Goal: Task Accomplishment & Management: Use online tool/utility

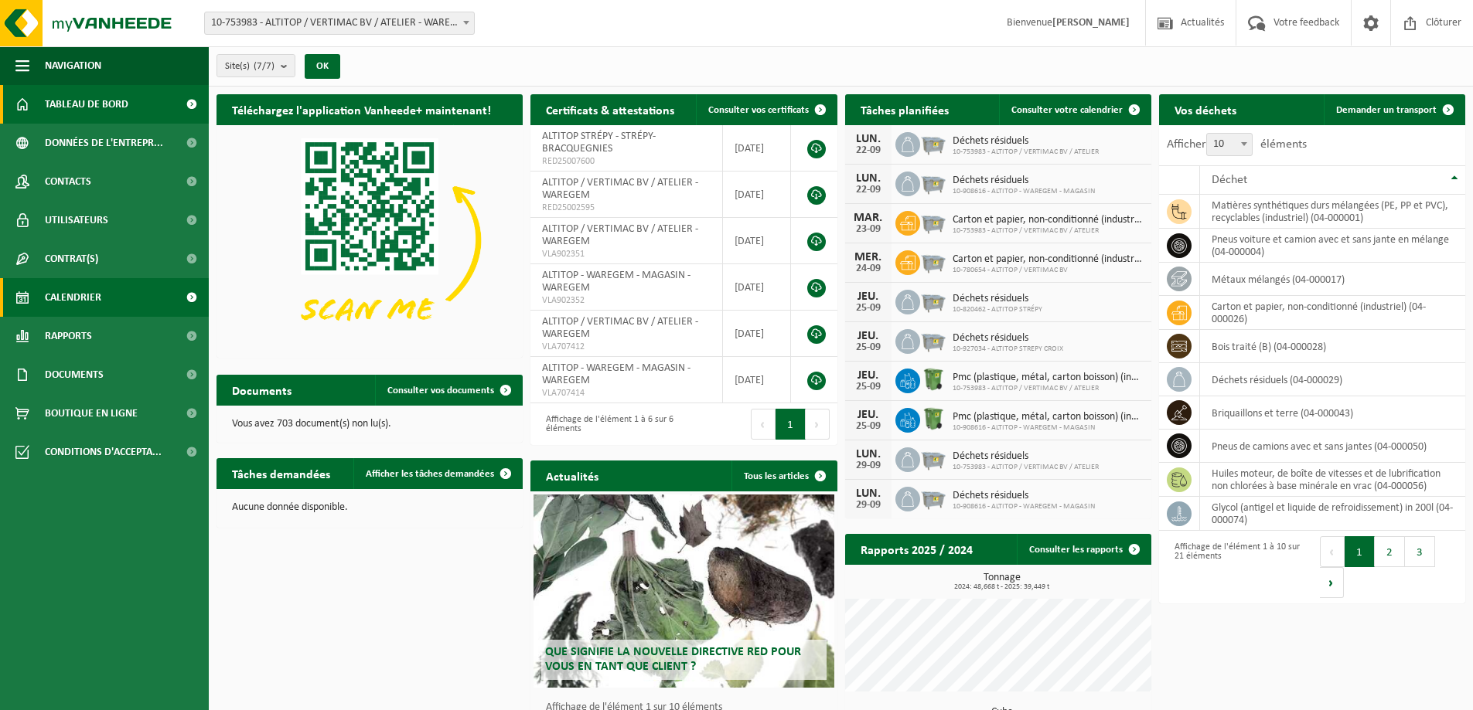
click at [104, 301] on link "Calendrier" at bounding box center [104, 297] width 209 height 39
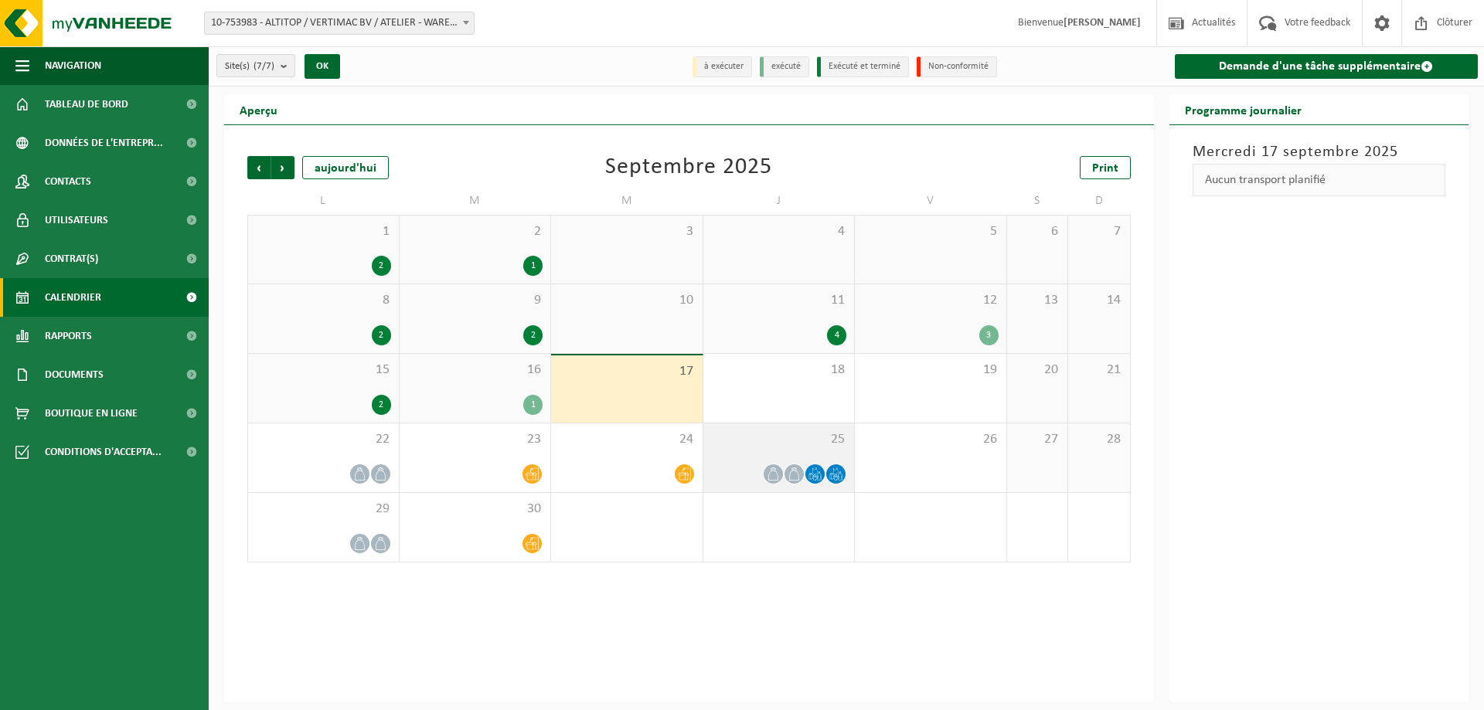
click at [775, 443] on span "25" at bounding box center [779, 439] width 136 height 17
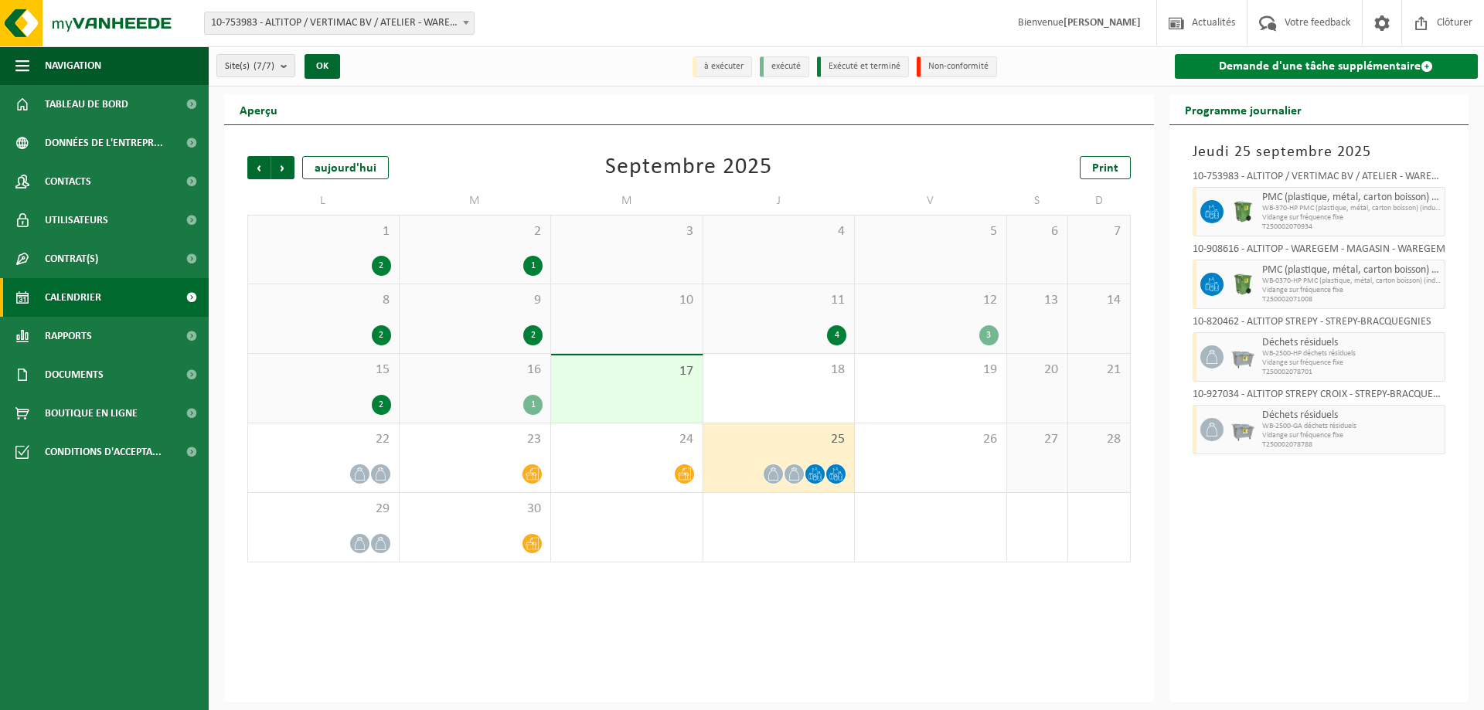
click at [1325, 77] on link "Demande d'une tâche supplémentaire" at bounding box center [1327, 66] width 304 height 25
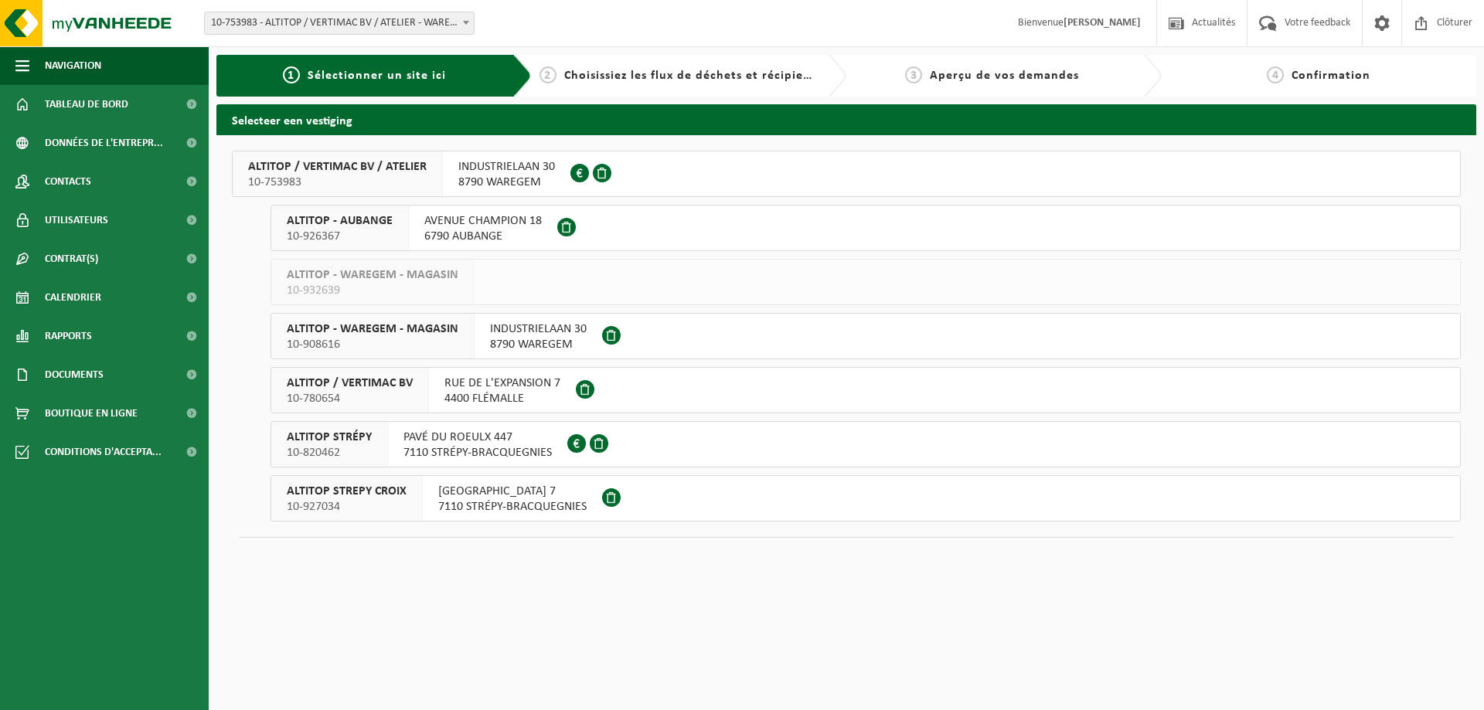
click at [424, 458] on span "7110 STRÉPY-BRACQUEGNIES" at bounding box center [478, 452] width 148 height 15
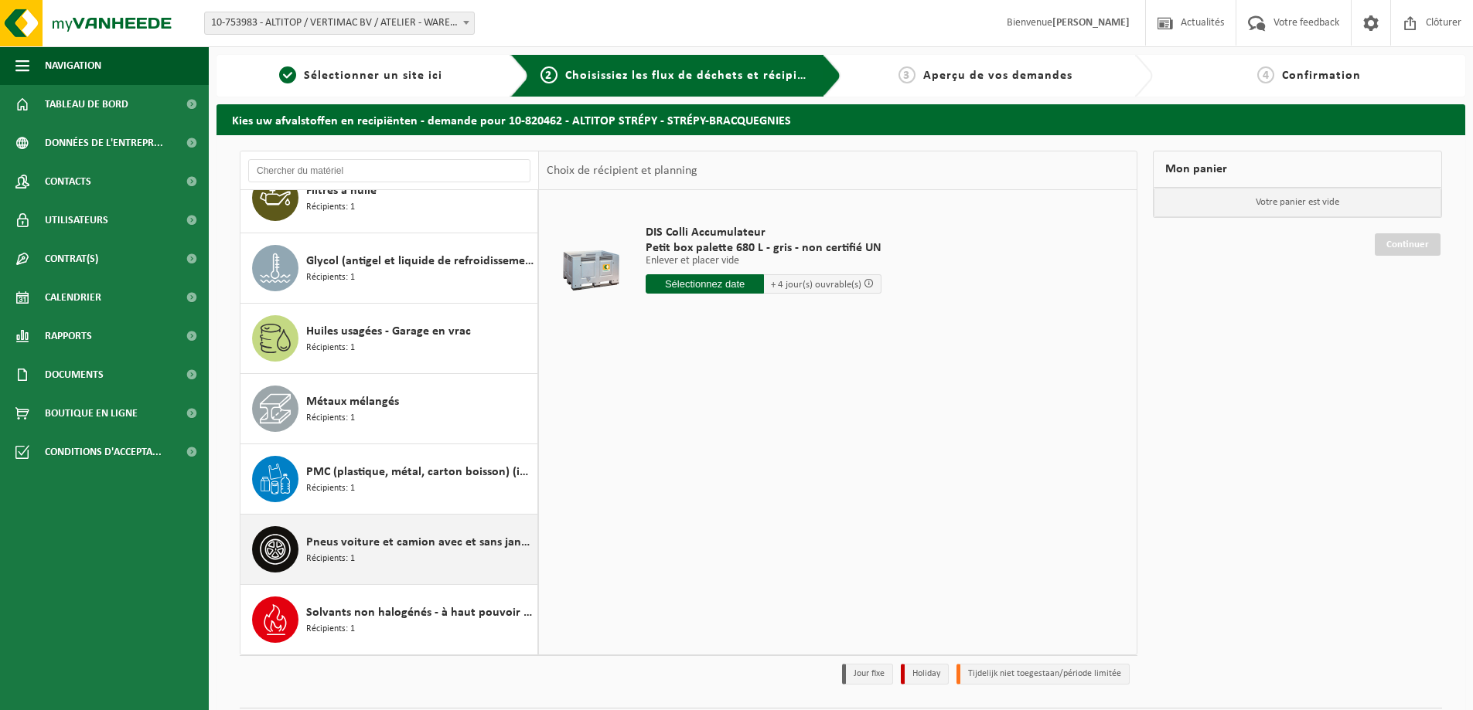
scroll to position [45, 0]
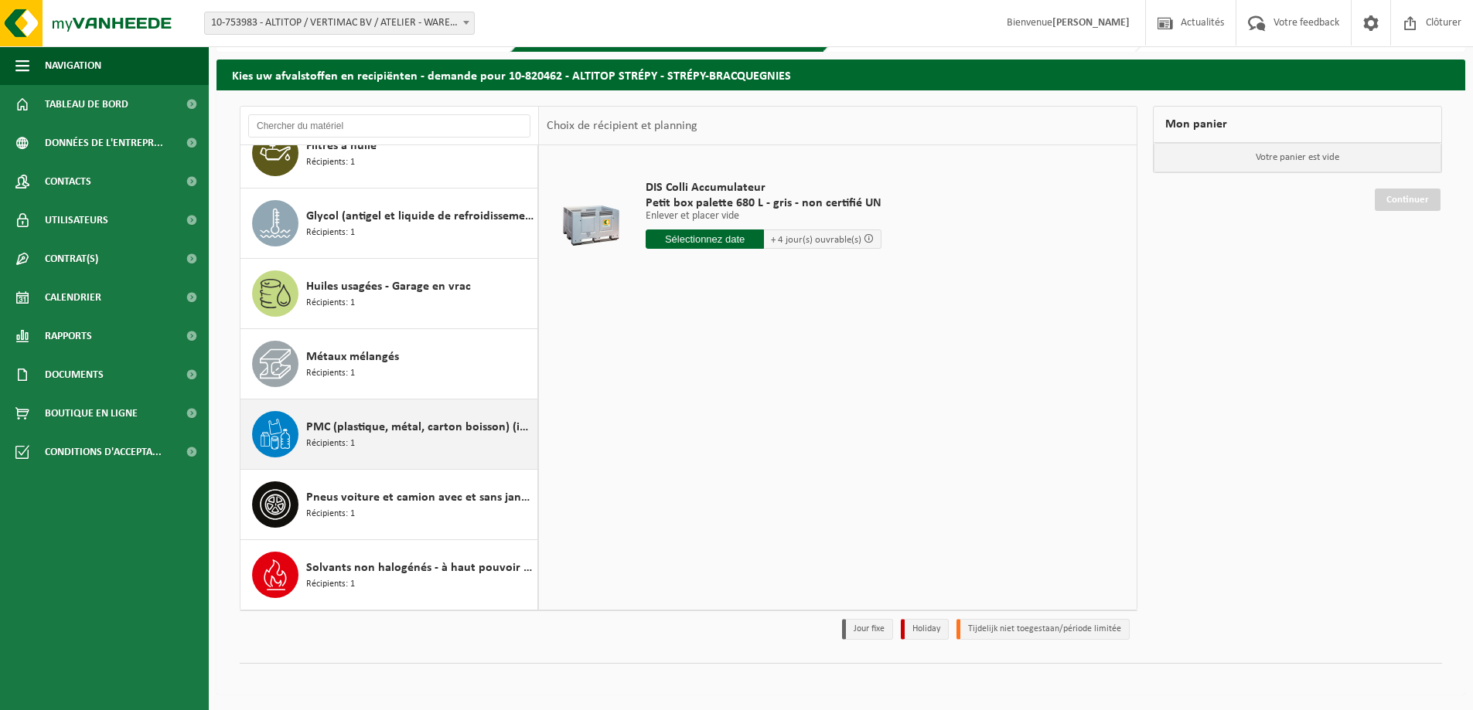
click at [374, 442] on div "PMC (plastique, métal, carton boisson) (industriel) Récipients: 1" at bounding box center [419, 434] width 227 height 46
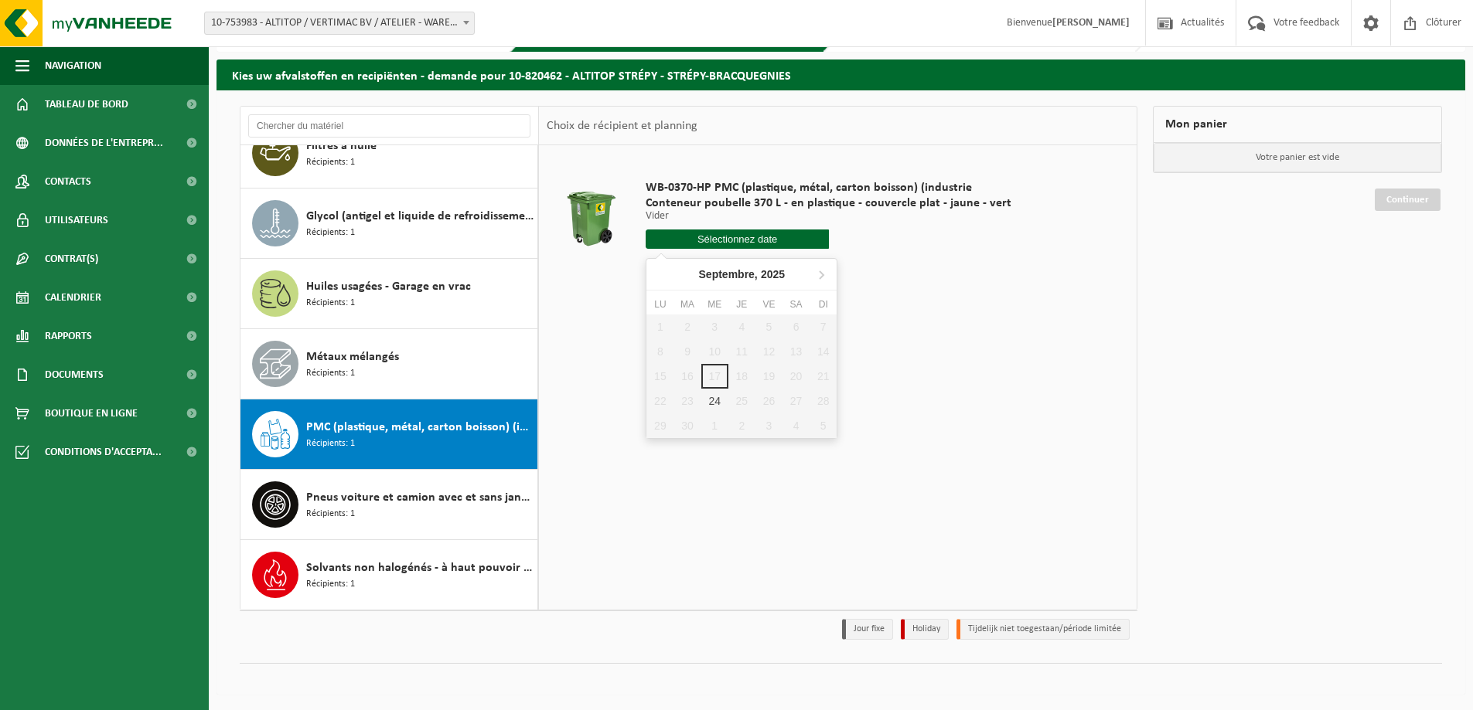
click at [693, 237] on input "text" at bounding box center [736, 239] width 183 height 19
click at [713, 398] on div "24" at bounding box center [714, 401] width 27 height 25
type input "à partir de 2025-09-24"
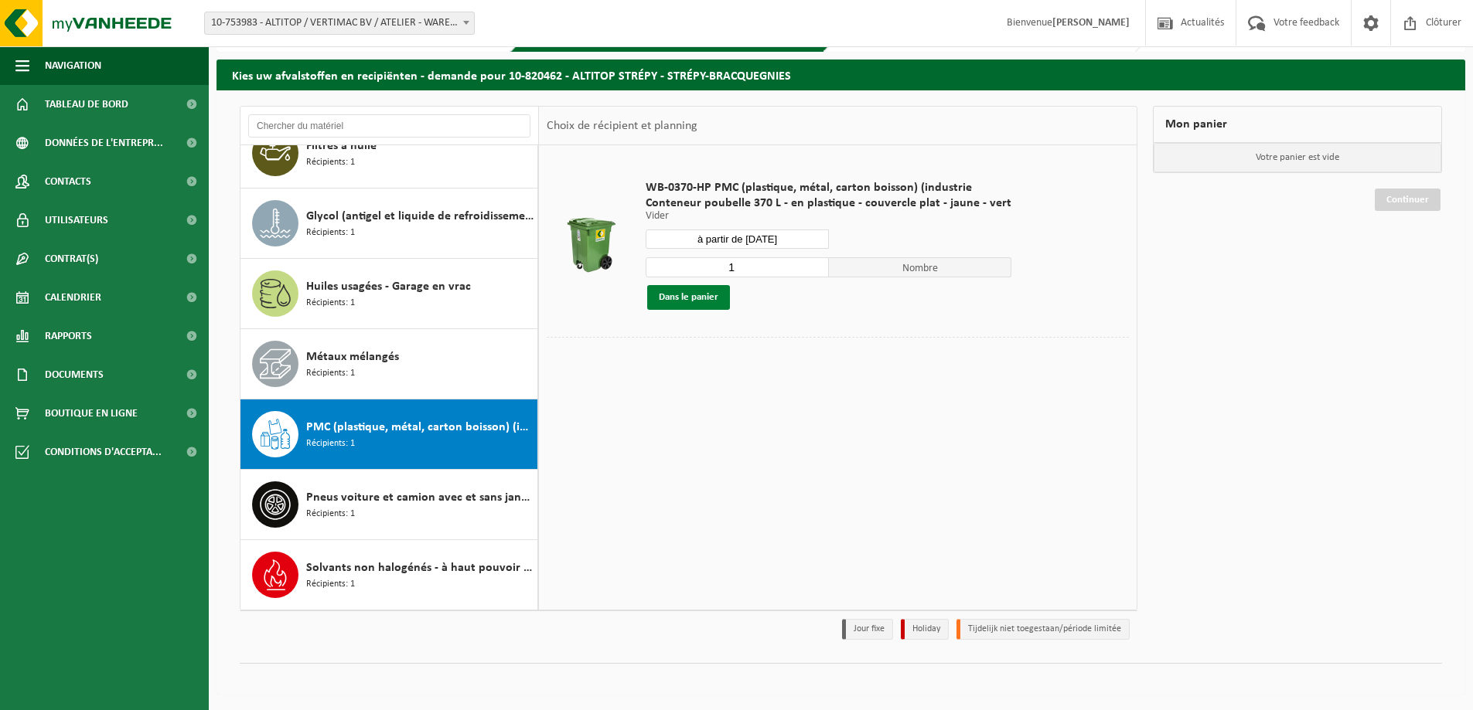
click at [711, 305] on button "Dans le panier" at bounding box center [688, 297] width 83 height 25
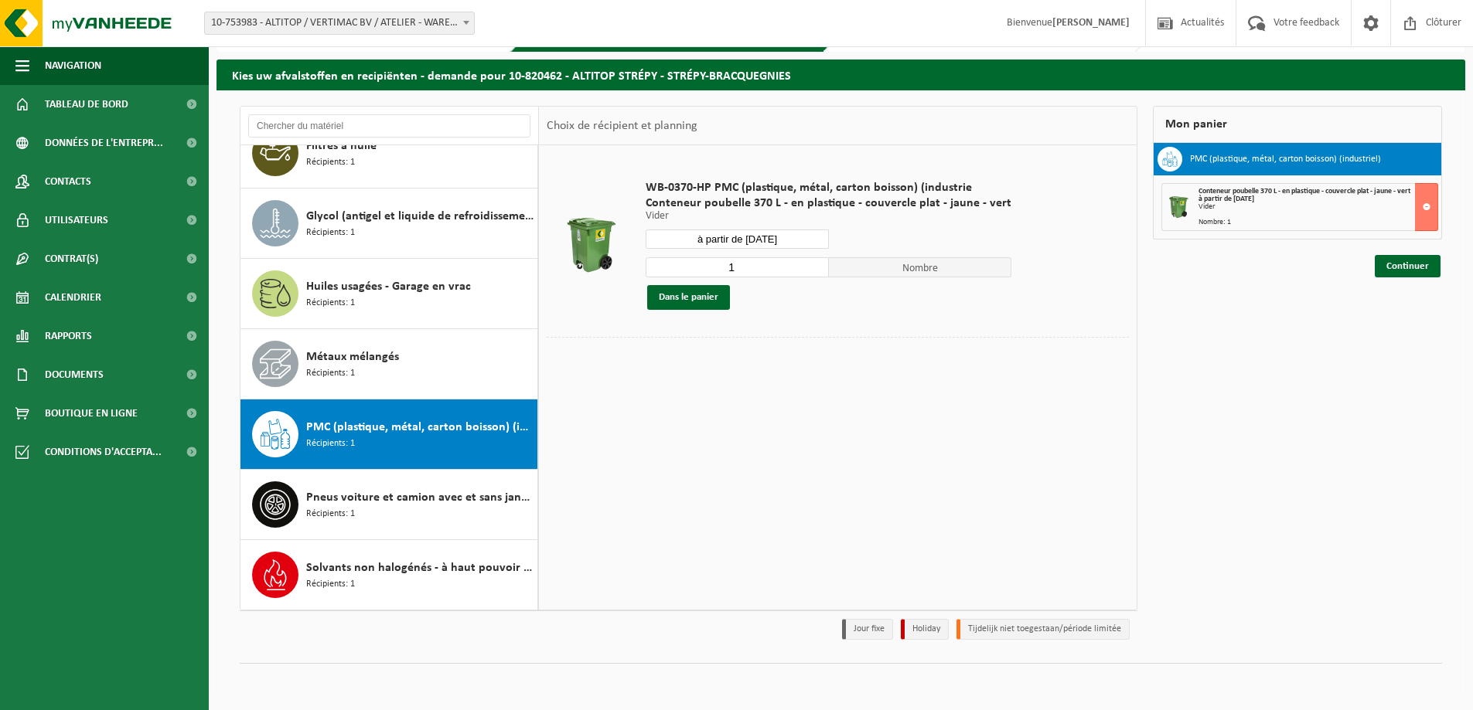
click at [1402, 254] on div "Continuer" at bounding box center [1297, 247] width 289 height 15
click at [1403, 265] on link "Continuer" at bounding box center [1407, 266] width 66 height 22
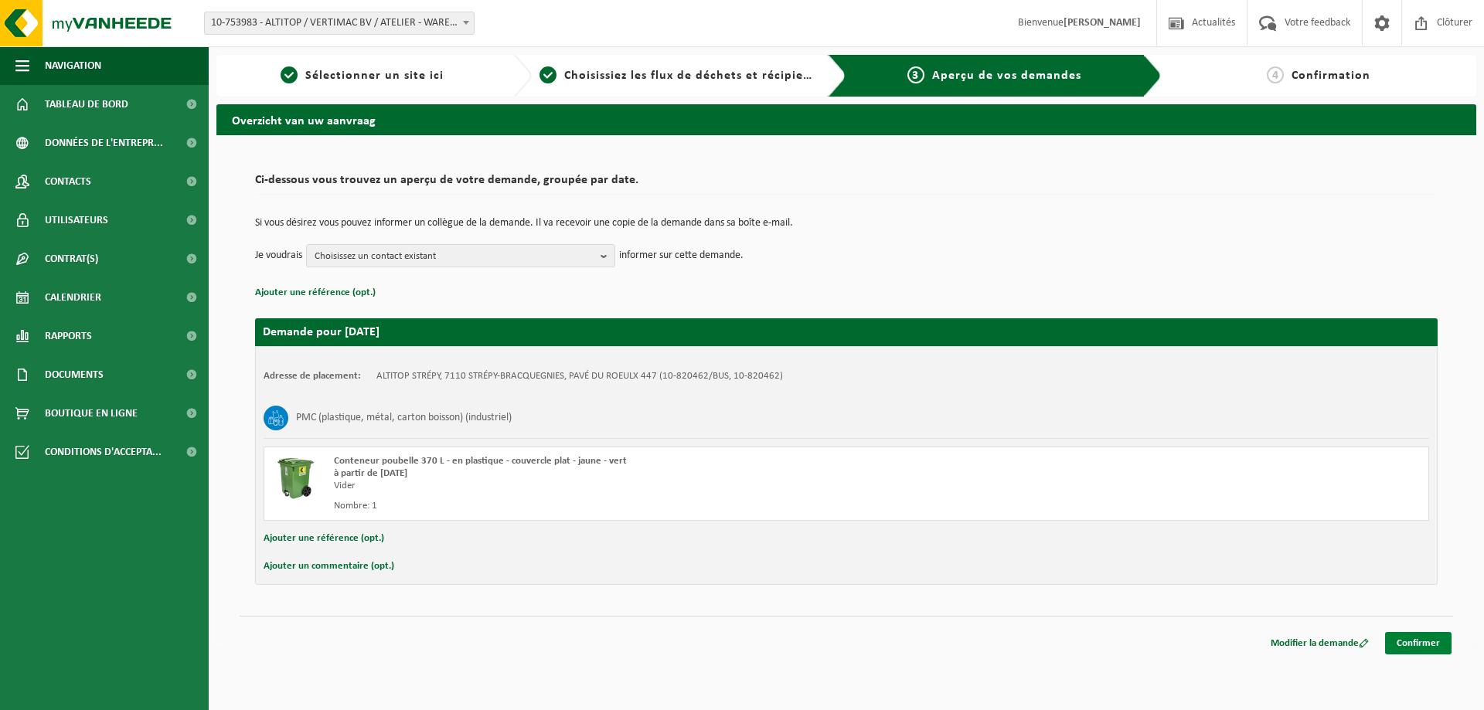
click at [1423, 648] on link "Confirmer" at bounding box center [1418, 643] width 66 height 22
